Goal: Download file/media

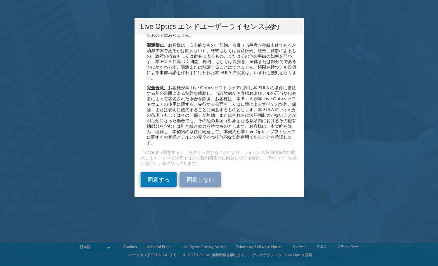
scroll to position [2230, 0]
click at [165, 181] on link "同意する" at bounding box center [159, 179] width 36 height 15
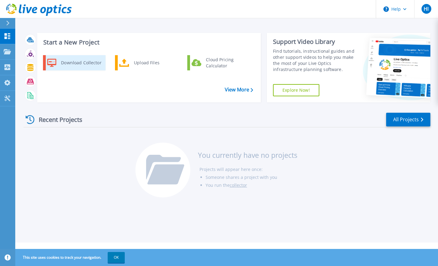
click at [76, 63] on div "Download Collector" at bounding box center [81, 63] width 46 height 12
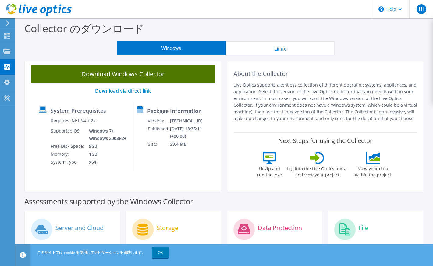
click at [147, 79] on link "Download Windows Collector" at bounding box center [123, 74] width 184 height 18
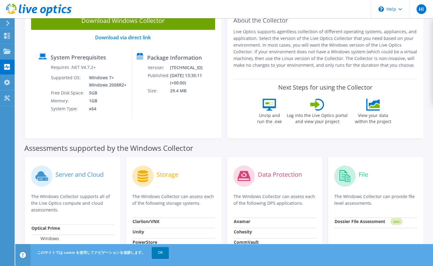
scroll to position [61, 0]
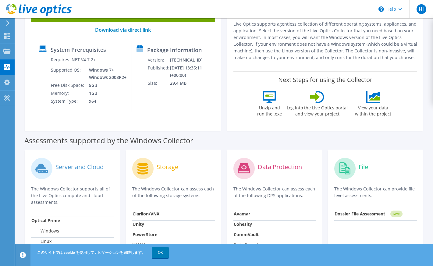
click at [368, 72] on div "Next Steps for using the Collector Unzip and run the .exe Log into the Live Opt…" at bounding box center [326, 97] width 184 height 53
